Goal: Complete application form

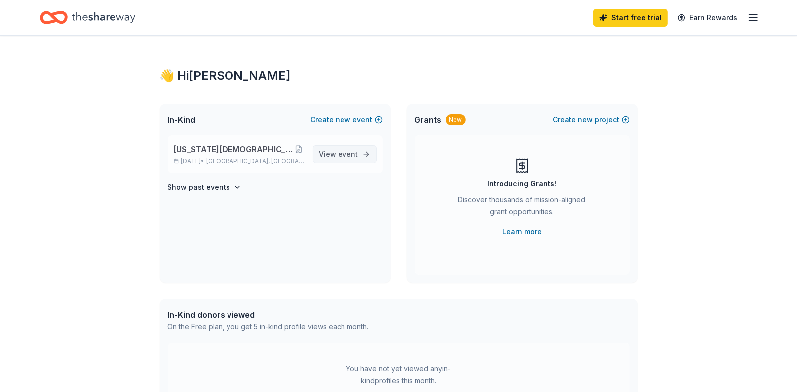
click at [339, 158] on span "event" at bounding box center [349, 154] width 20 height 8
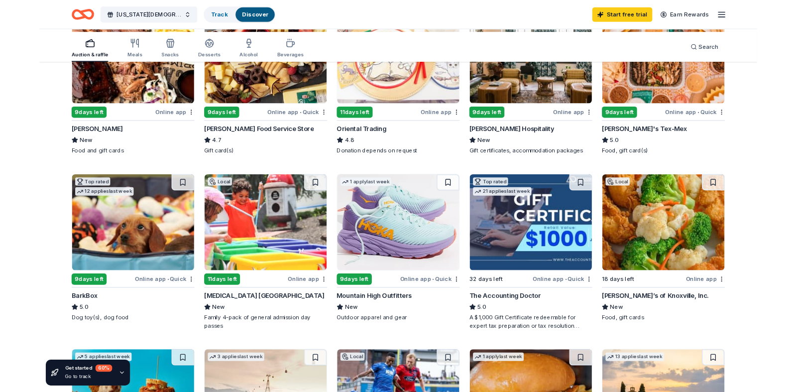
scroll to position [170, 0]
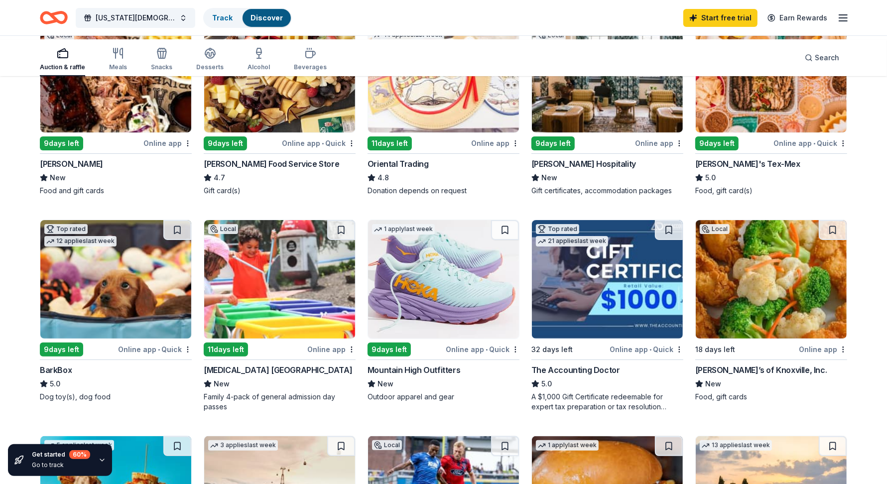
click at [635, 149] on div "Online app" at bounding box center [659, 143] width 48 height 12
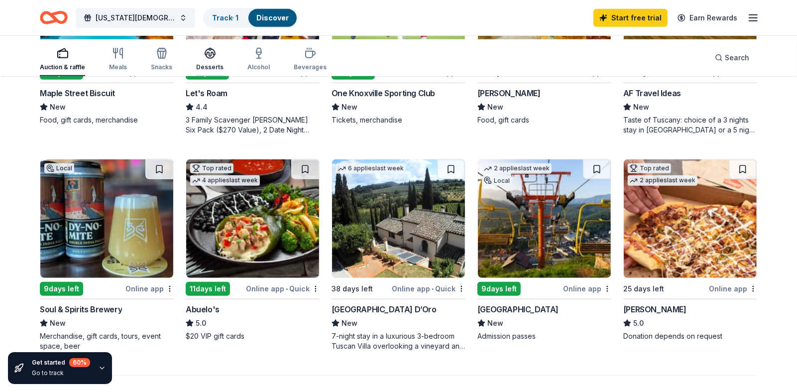
scroll to position [649, 0]
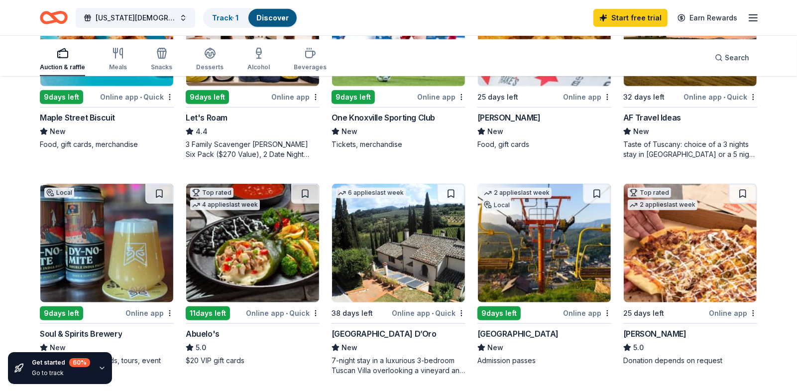
click at [220, 104] on div "9 days left" at bounding box center [207, 97] width 43 height 14
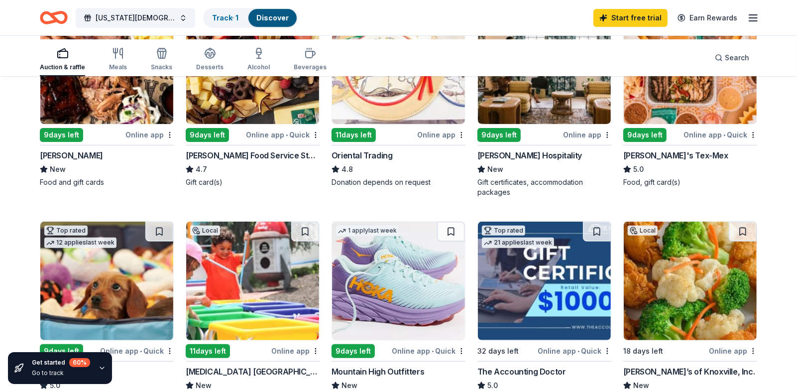
scroll to position [179, 0]
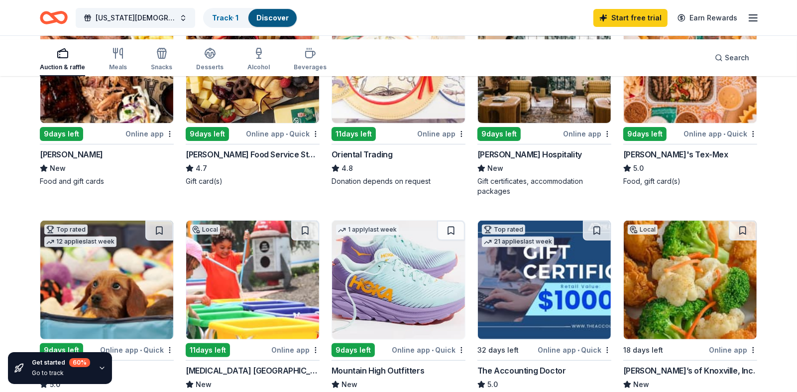
click at [79, 141] on div "9 days left" at bounding box center [61, 134] width 43 height 14
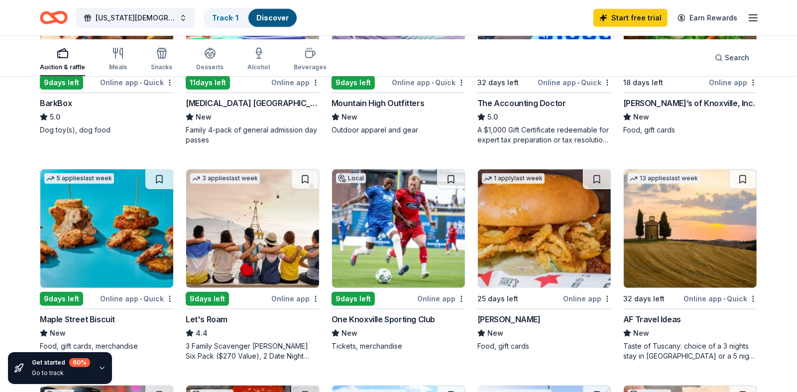
scroll to position [446, 0]
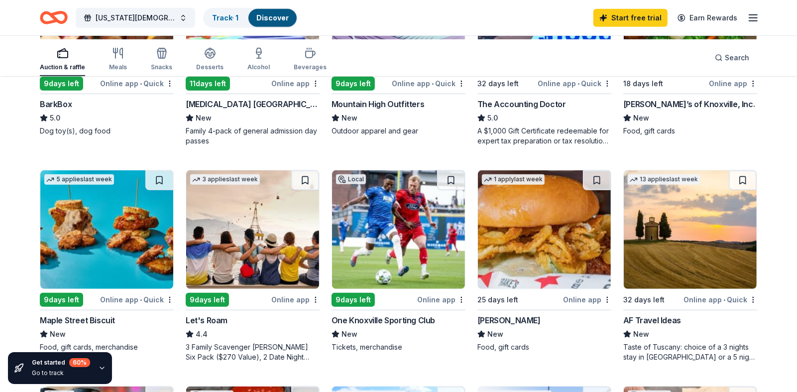
click at [388, 110] on div "Mountain High Outfitters" at bounding box center [378, 104] width 93 height 12
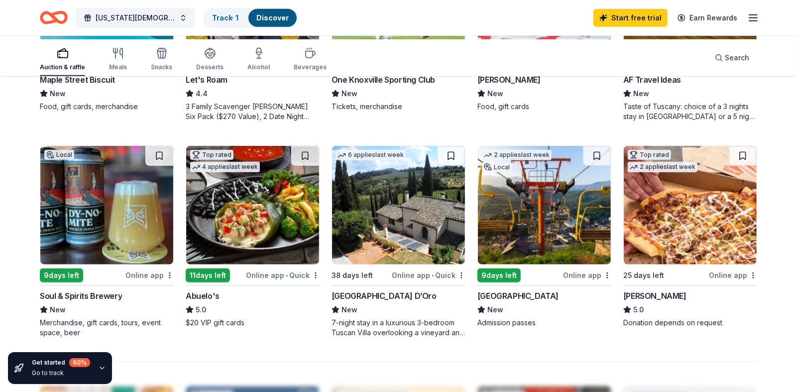
scroll to position [687, 0]
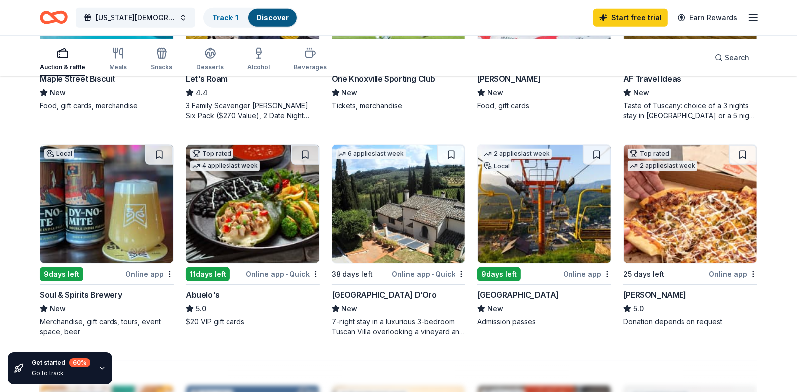
click at [497, 85] on div "Drake's" at bounding box center [509, 79] width 63 height 12
click at [115, 85] on div "Maple Street Biscuit" at bounding box center [77, 79] width 75 height 12
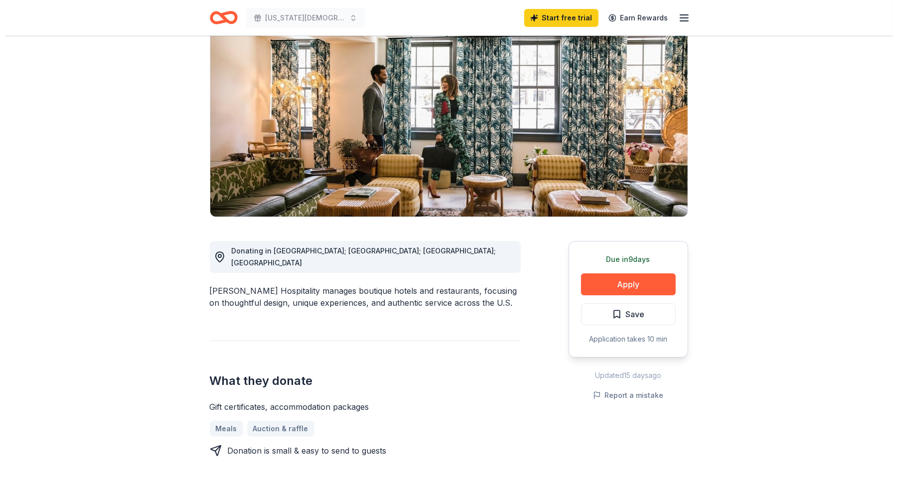
scroll to position [99, 0]
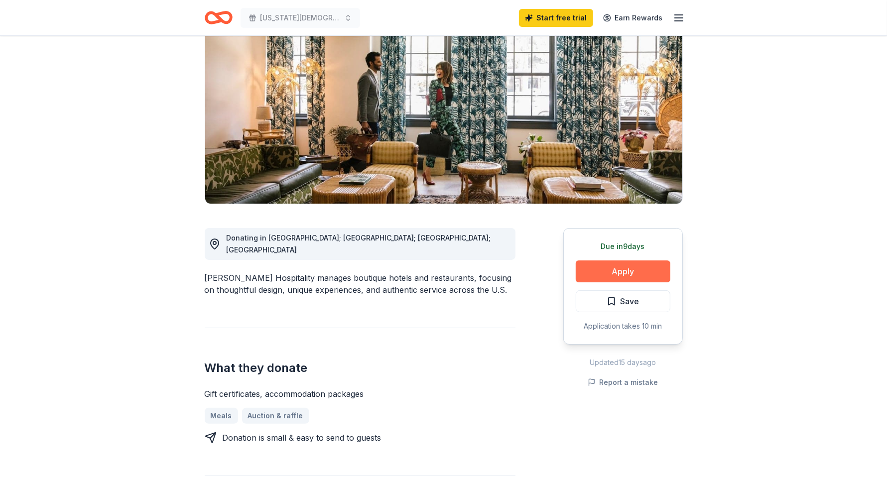
click at [606, 282] on button "Apply" at bounding box center [623, 272] width 95 height 22
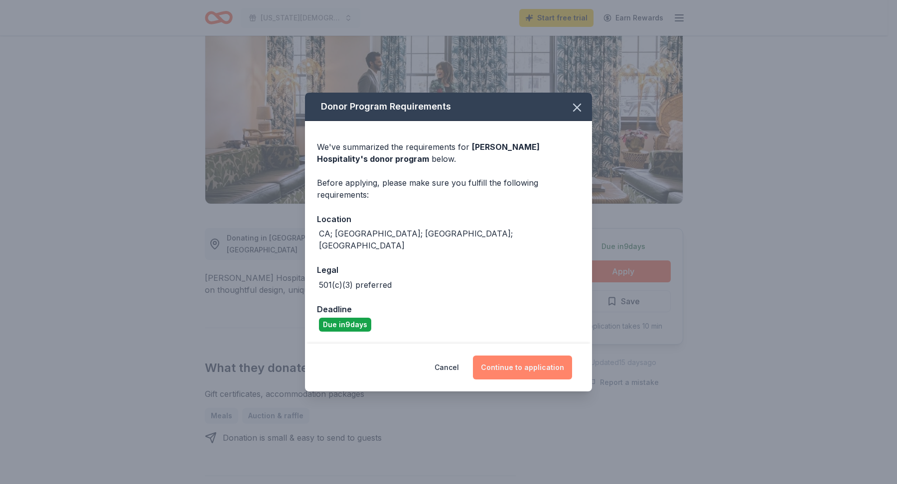
click at [550, 380] on button "Continue to application" at bounding box center [522, 368] width 99 height 24
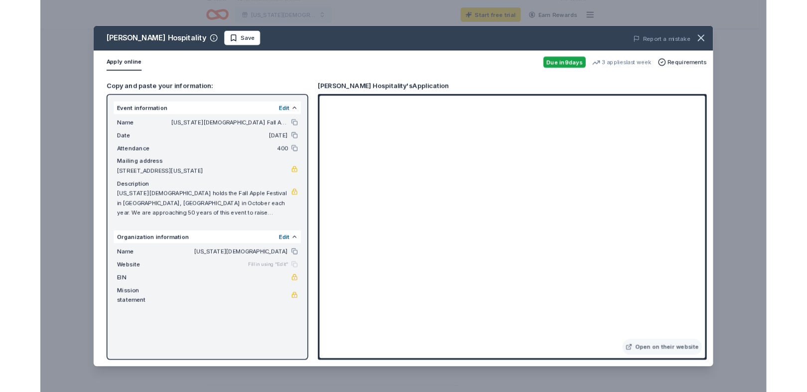
scroll to position [0, 0]
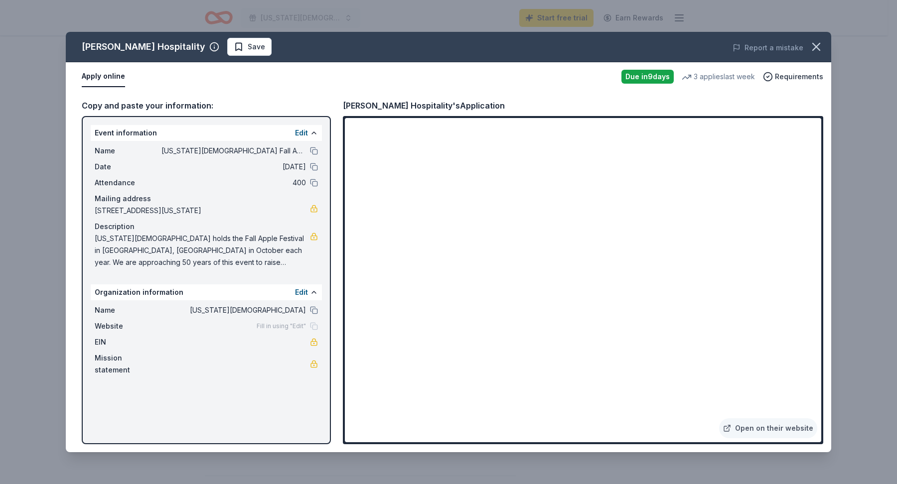
drag, startPoint x: 105, startPoint y: 294, endPoint x: 241, endPoint y: 323, distance: 138.4
click at [240, 268] on span "Washington Presbyterian Church holds the Fall Apple Festival in Corryton, TN in…" at bounding box center [202, 251] width 215 height 36
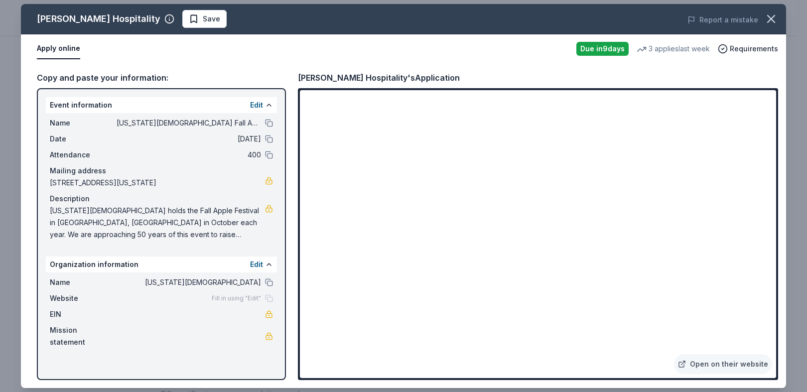
scroll to position [73, 0]
click at [203, 21] on span "Save" at bounding box center [211, 19] width 17 height 12
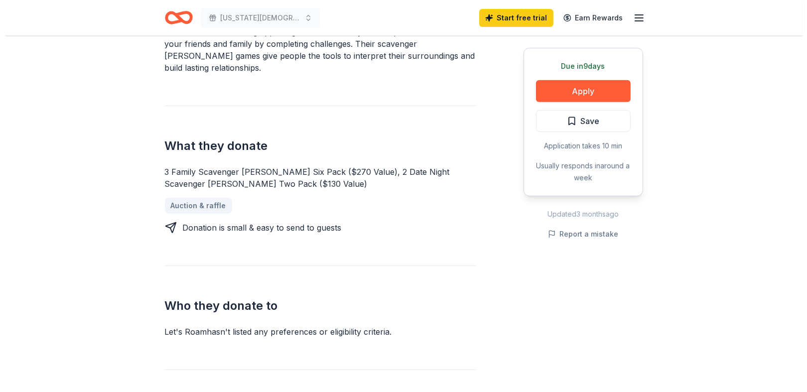
scroll to position [332, 0]
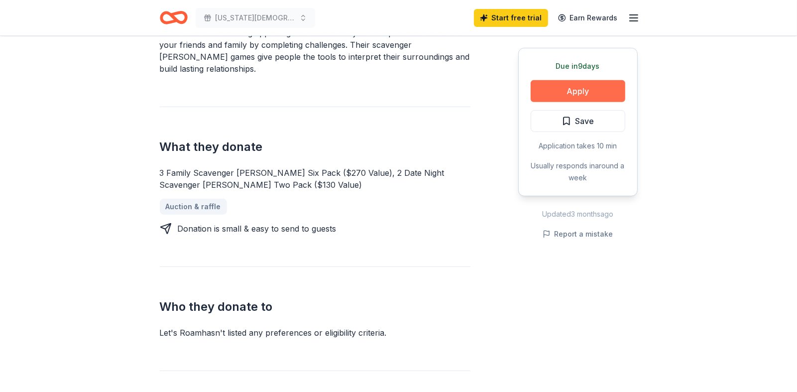
click at [563, 102] on button "Apply" at bounding box center [578, 91] width 95 height 22
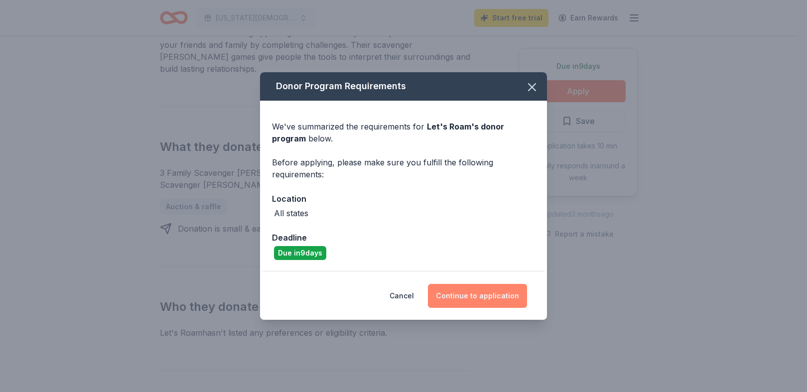
click at [485, 308] on button "Continue to application" at bounding box center [477, 296] width 99 height 24
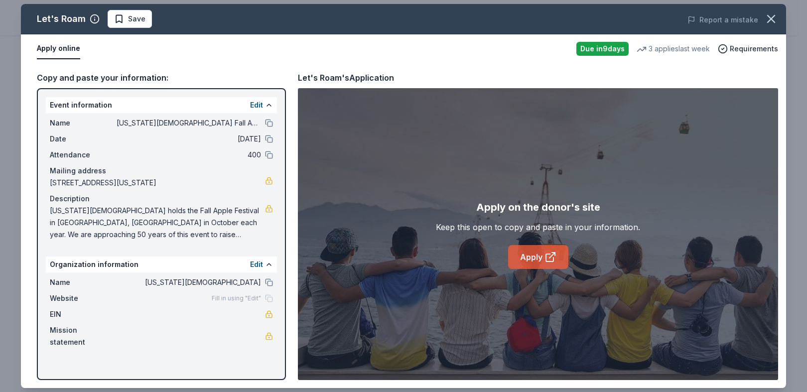
click at [534, 269] on link "Apply" at bounding box center [538, 257] width 60 height 24
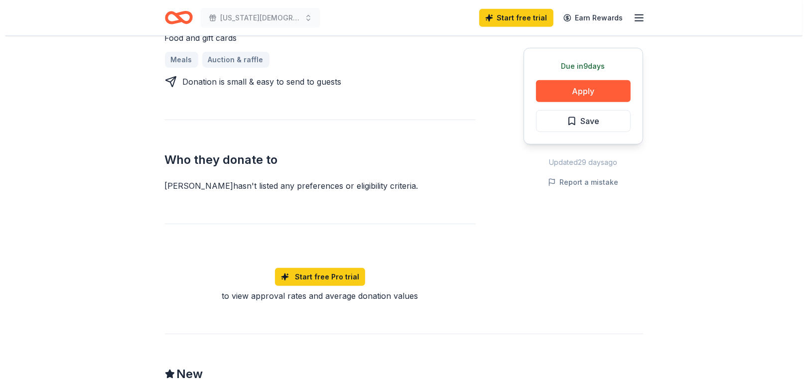
scroll to position [466, 0]
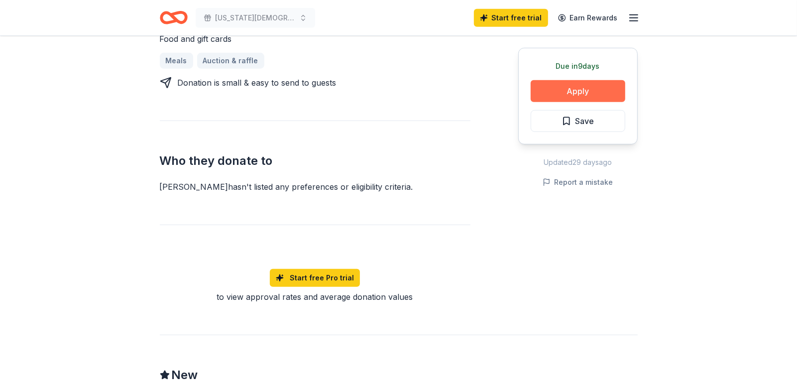
click at [562, 102] on button "Apply" at bounding box center [578, 91] width 95 height 22
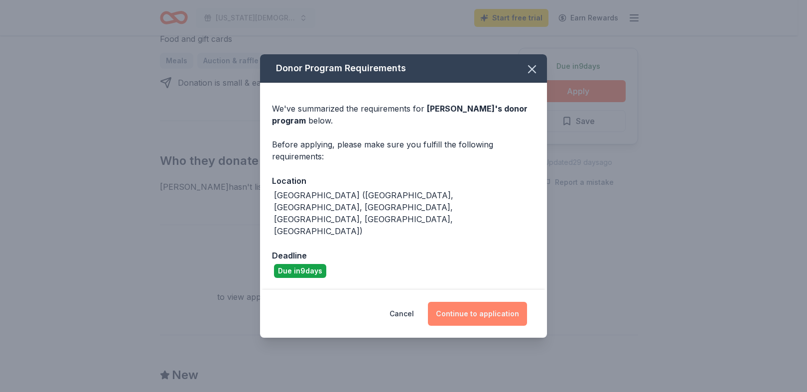
click at [488, 326] on button "Continue to application" at bounding box center [477, 314] width 99 height 24
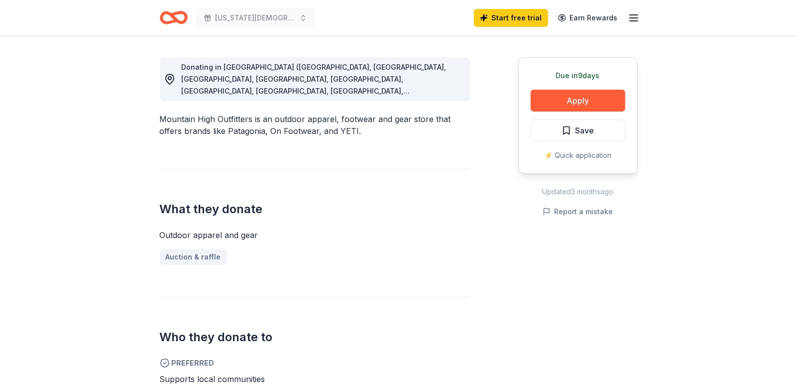
scroll to position [274, 0]
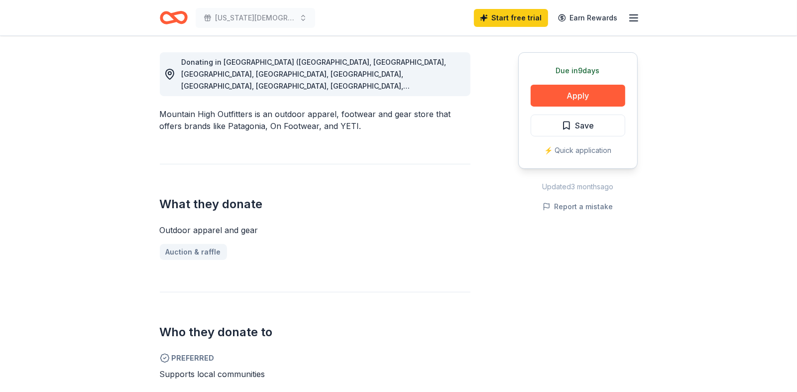
click at [358, 92] on div "Donating in AL (Auburn, Birmingham, Foley, Huntsville, Leeds, Montgomery, Pelha…" at bounding box center [322, 74] width 281 height 36
click at [176, 80] on icon at bounding box center [170, 74] width 12 height 12
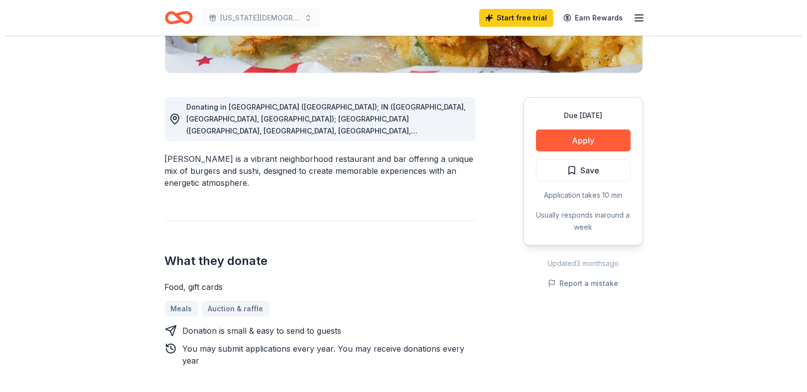
scroll to position [232, 0]
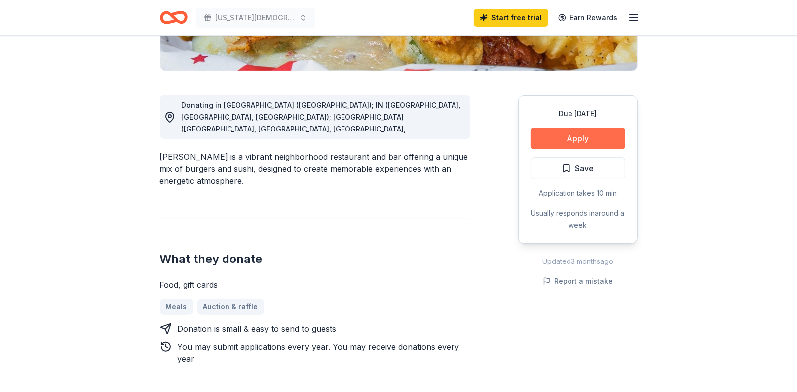
click at [551, 149] on button "Apply" at bounding box center [578, 139] width 95 height 22
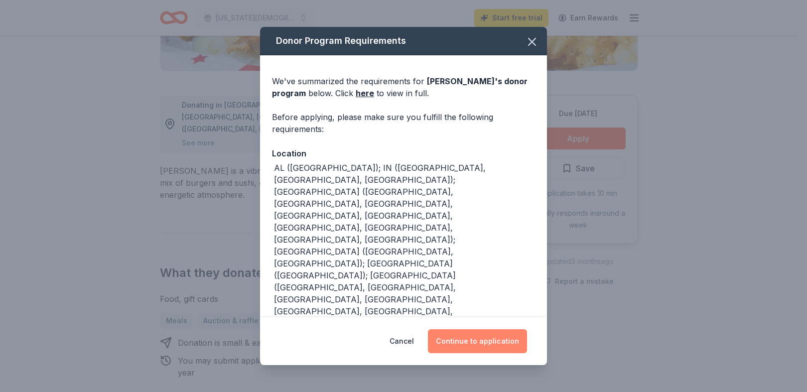
click at [471, 332] on button "Continue to application" at bounding box center [477, 341] width 99 height 24
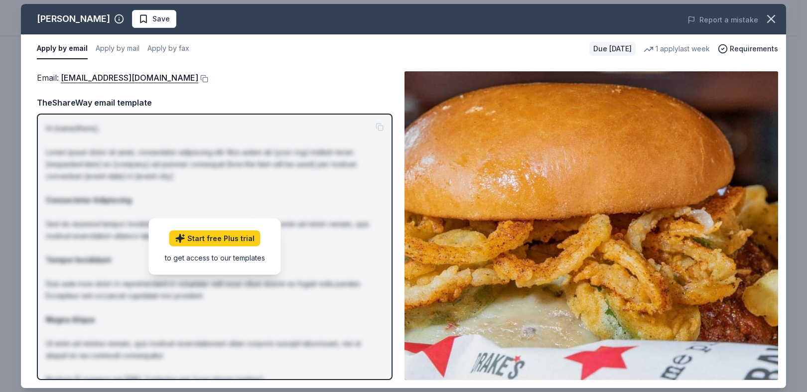
click at [359, 118] on div "Email : katyt@bhglex.com TheShareWay email template Hi [name/there], Lorem ipsu…" at bounding box center [215, 225] width 356 height 309
click at [590, 63] on div "Apply by email Apply by mail Apply by fax Due in 25 days 1 apply last week Requ…" at bounding box center [403, 48] width 765 height 29
click at [265, 108] on div "Email : katyt@bhglex.com TheShareWay email template Hi [name/there], Lorem ipsu…" at bounding box center [215, 225] width 356 height 309
click at [263, 84] on div "Email : katyt@bhglex.com" at bounding box center [215, 77] width 356 height 13
click at [243, 117] on div "Email : katyt@bhglex.com TheShareWay email template Hi [name/there], Lorem ipsu…" at bounding box center [215, 225] width 356 height 309
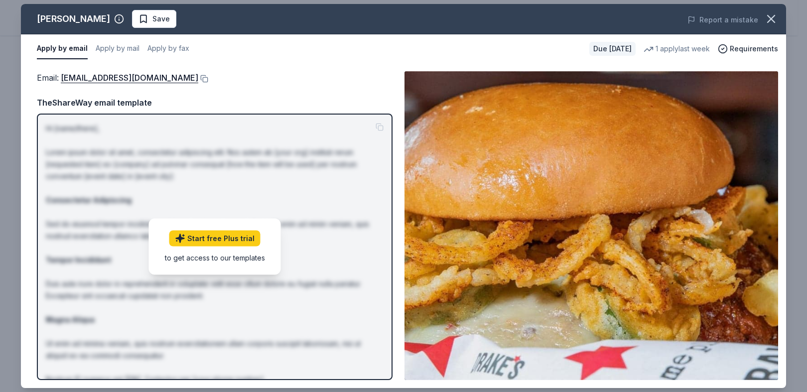
click at [585, 219] on img at bounding box center [591, 225] width 374 height 309
click at [767, 26] on icon "button" at bounding box center [771, 19] width 14 height 14
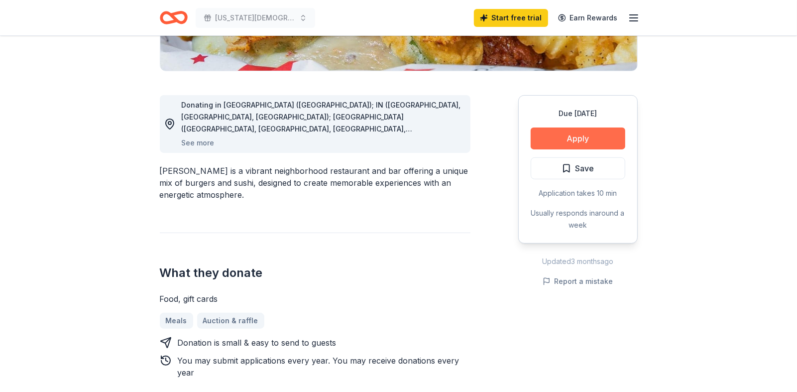
click at [562, 149] on button "Apply" at bounding box center [578, 139] width 95 height 22
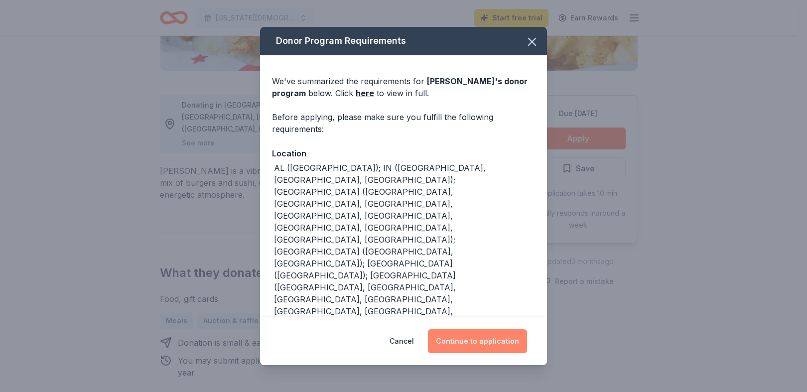
click at [492, 334] on button "Continue to application" at bounding box center [477, 341] width 99 height 24
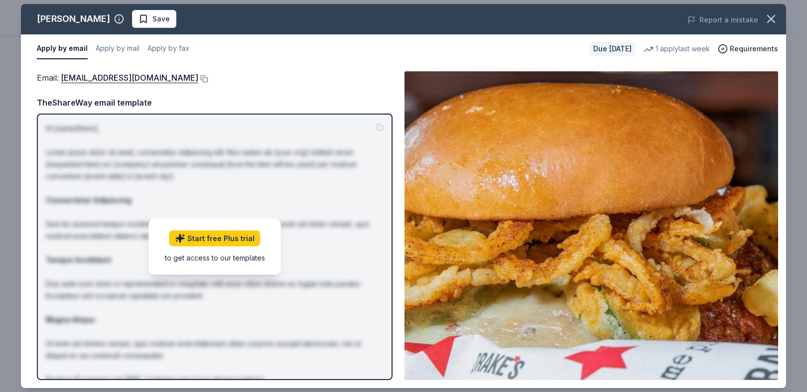
click at [243, 275] on div "Start free Plus trial to get access to our templates" at bounding box center [215, 247] width 132 height 56
click at [305, 84] on div "Email : katyt@bhglex.com" at bounding box center [215, 77] width 356 height 13
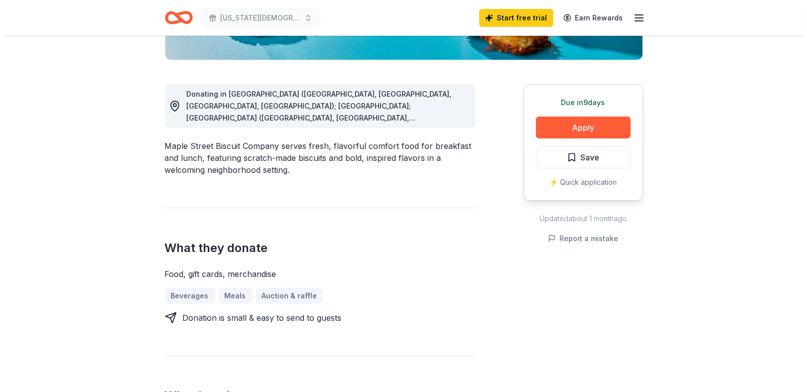
scroll to position [245, 0]
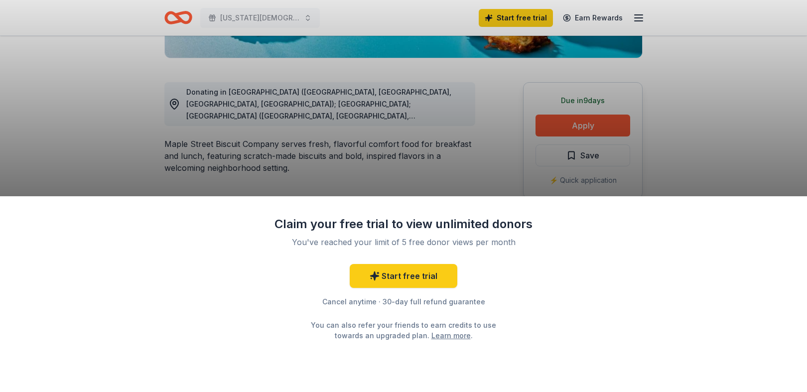
click at [521, 237] on div "Claim your free trial to view unlimited donors You've reached your limit of 5 f…" at bounding box center [403, 278] width 259 height 125
